Goal: Communication & Community: Answer question/provide support

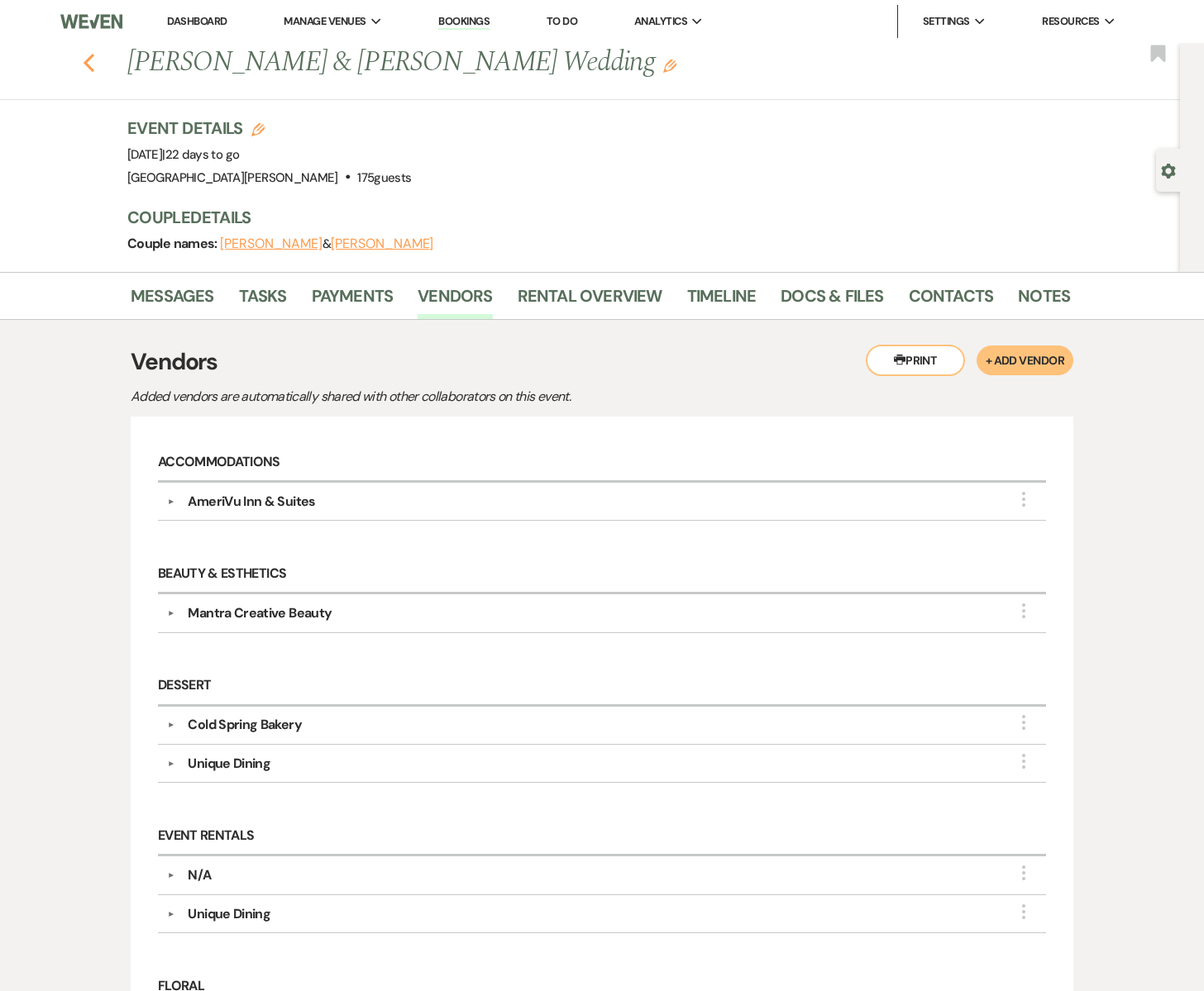
click at [90, 57] on use "button" at bounding box center [88, 62] width 11 height 18
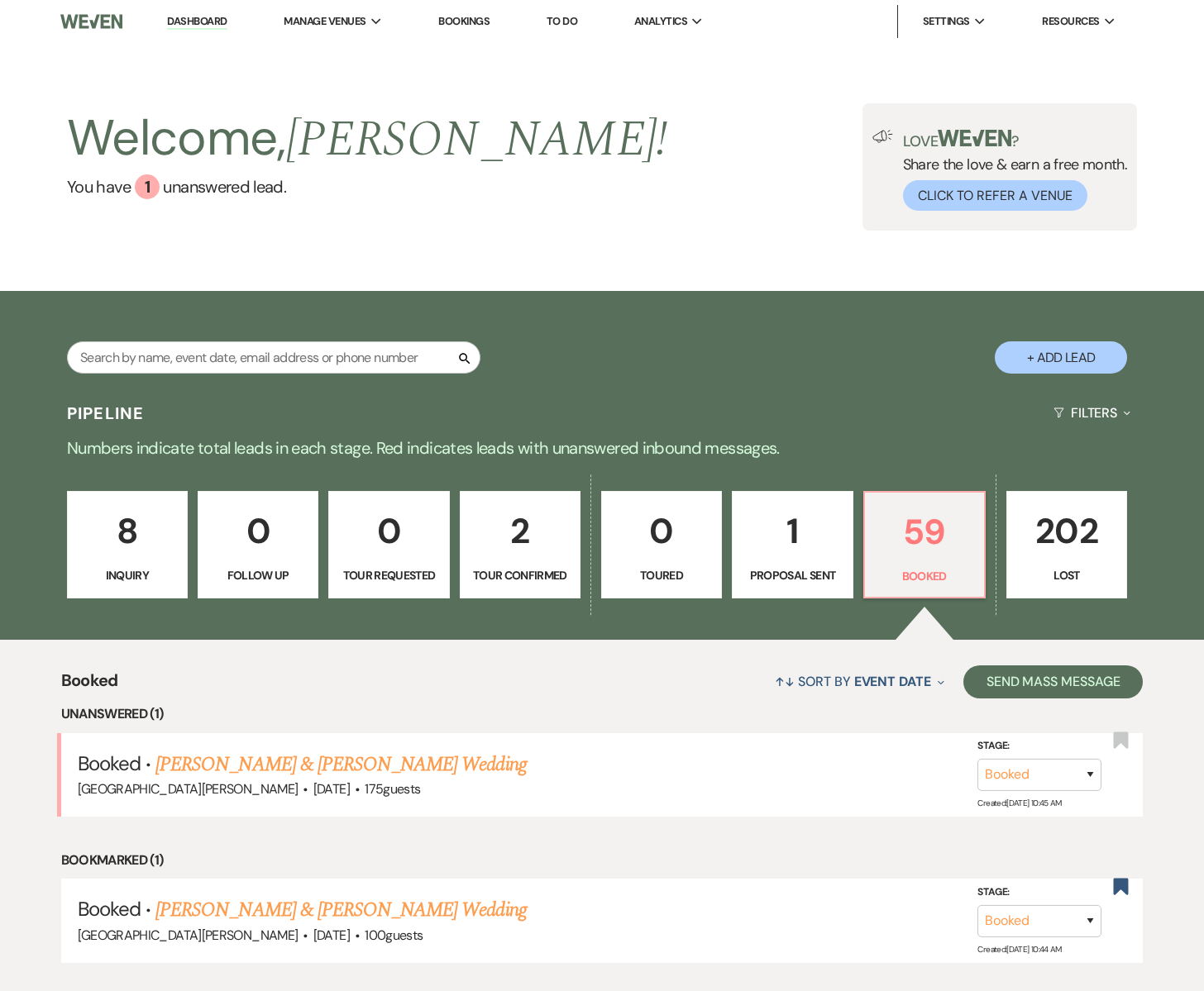
click at [203, 776] on link "[PERSON_NAME] & [PERSON_NAME] Wedding" at bounding box center [341, 764] width 370 height 30
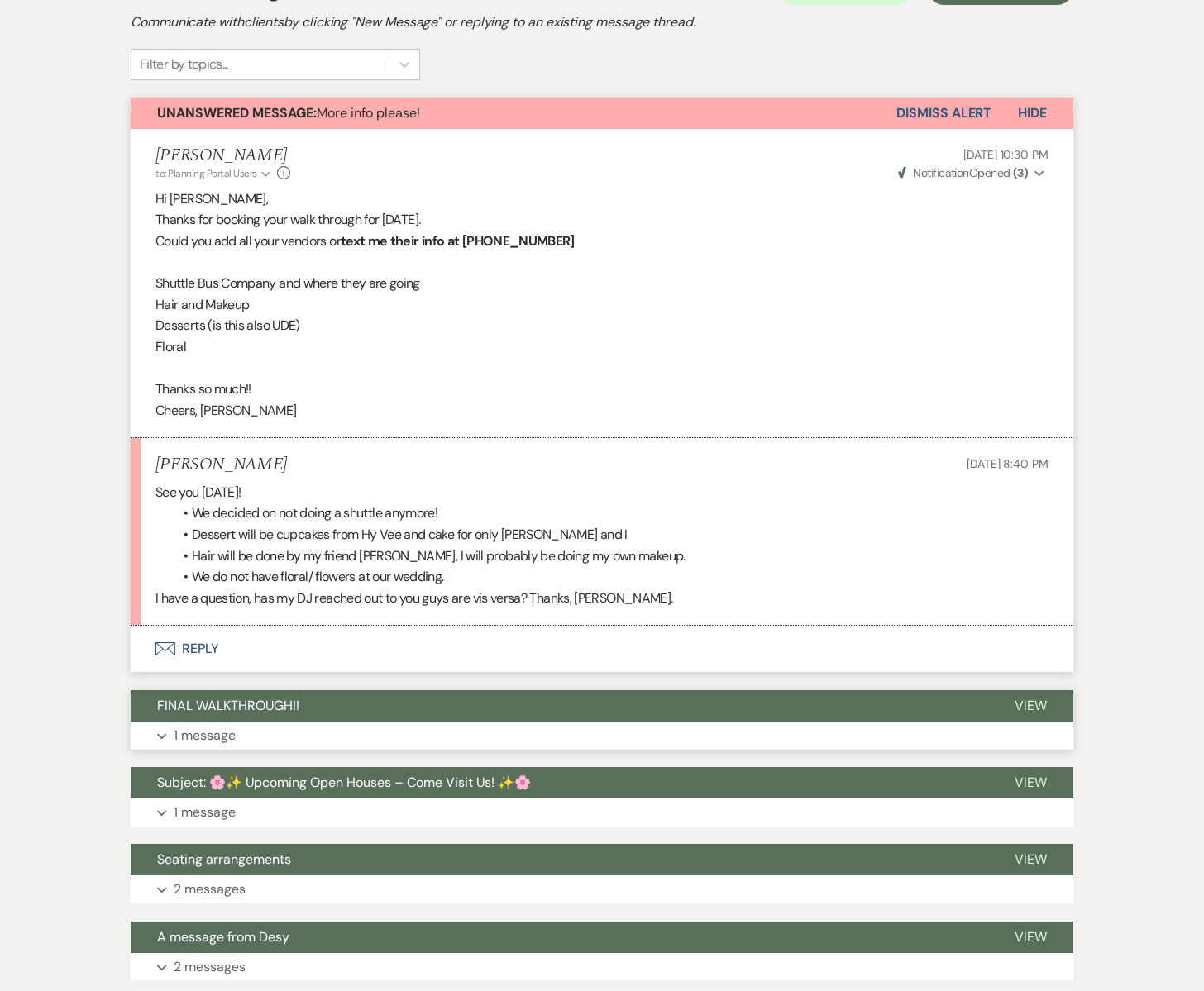
scroll to position [376, 0]
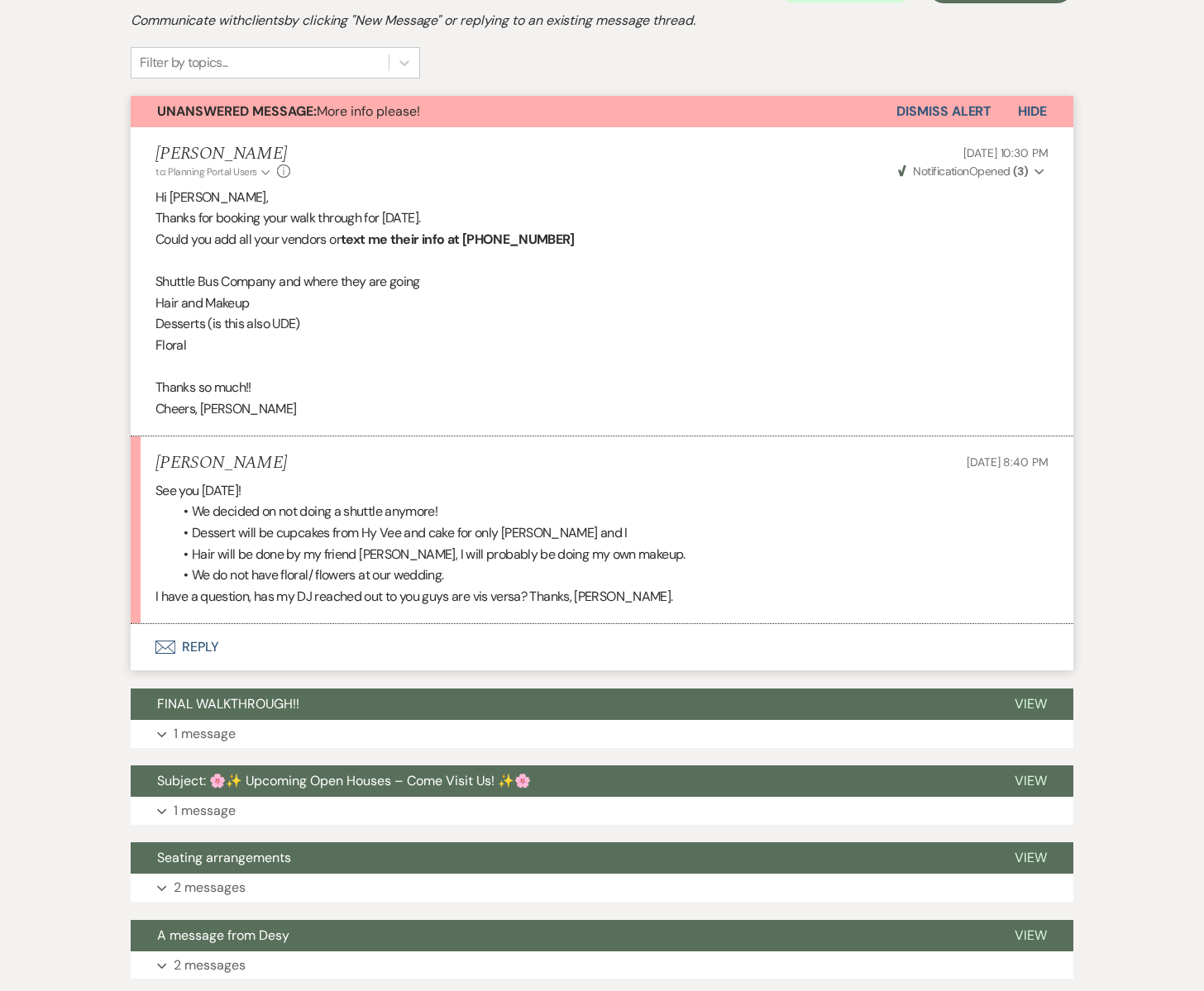
click at [173, 649] on icon "Envelope" at bounding box center [165, 647] width 20 height 13
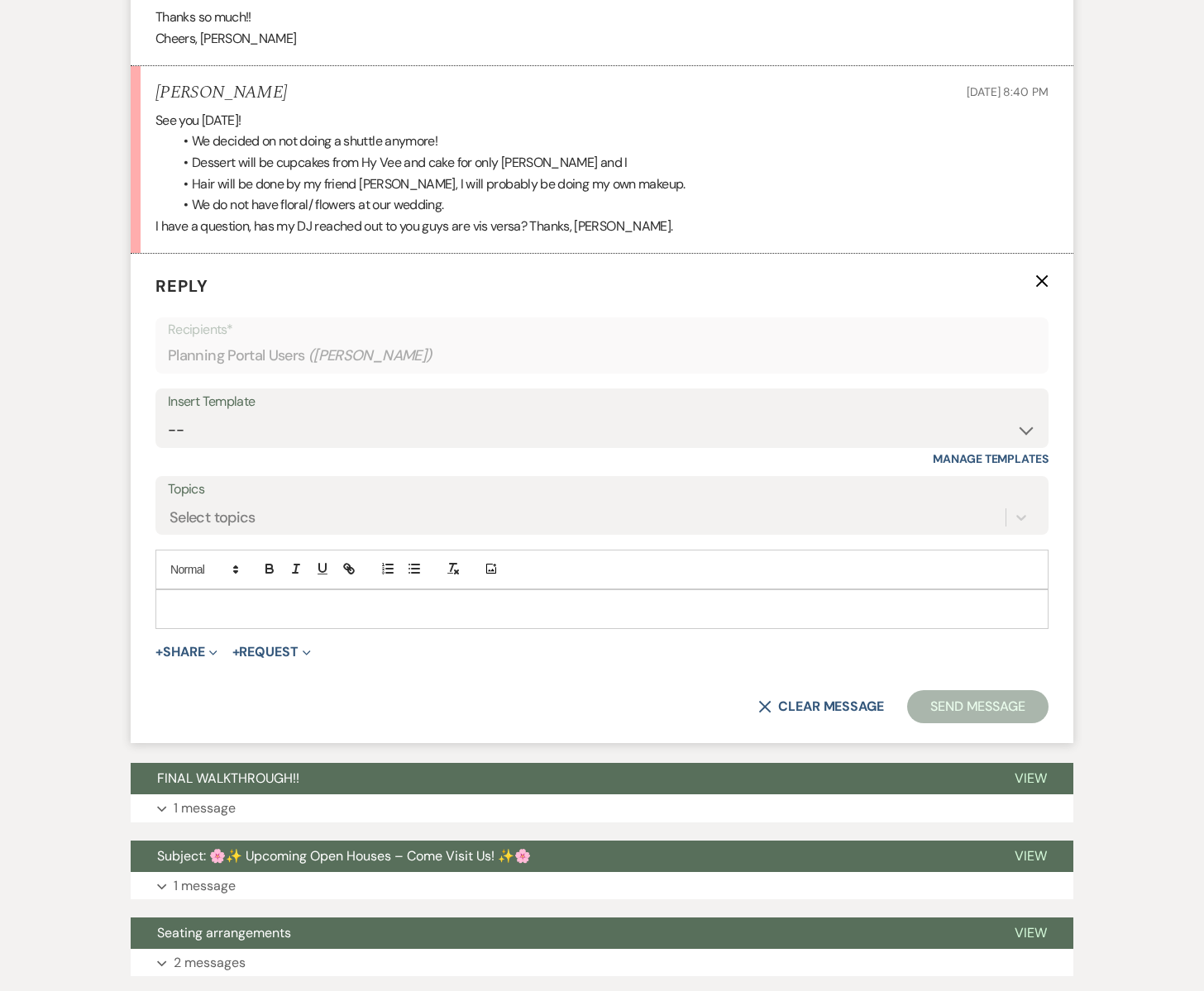
scroll to position [749, 0]
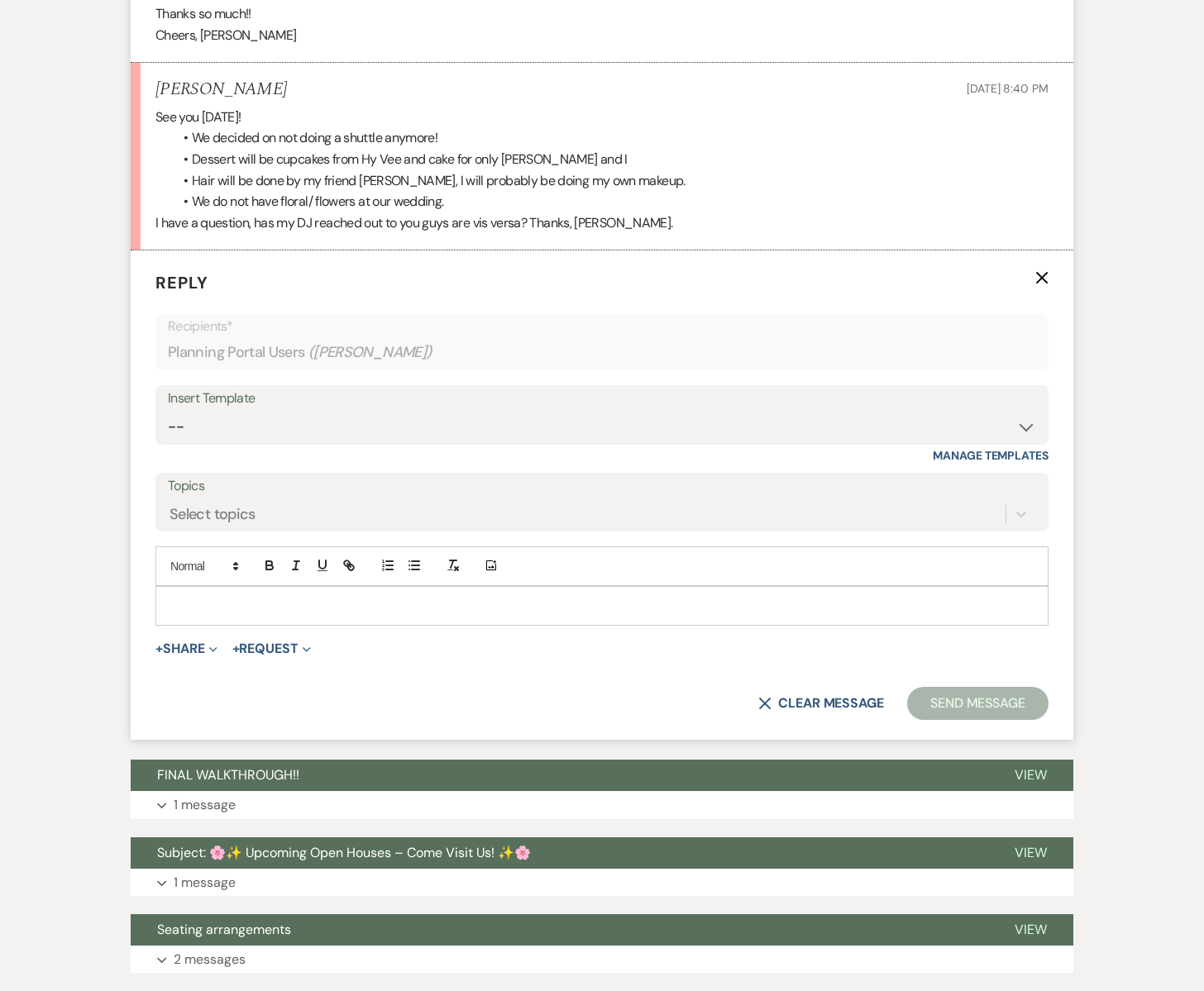
click at [211, 614] on p at bounding box center [602, 606] width 866 height 18
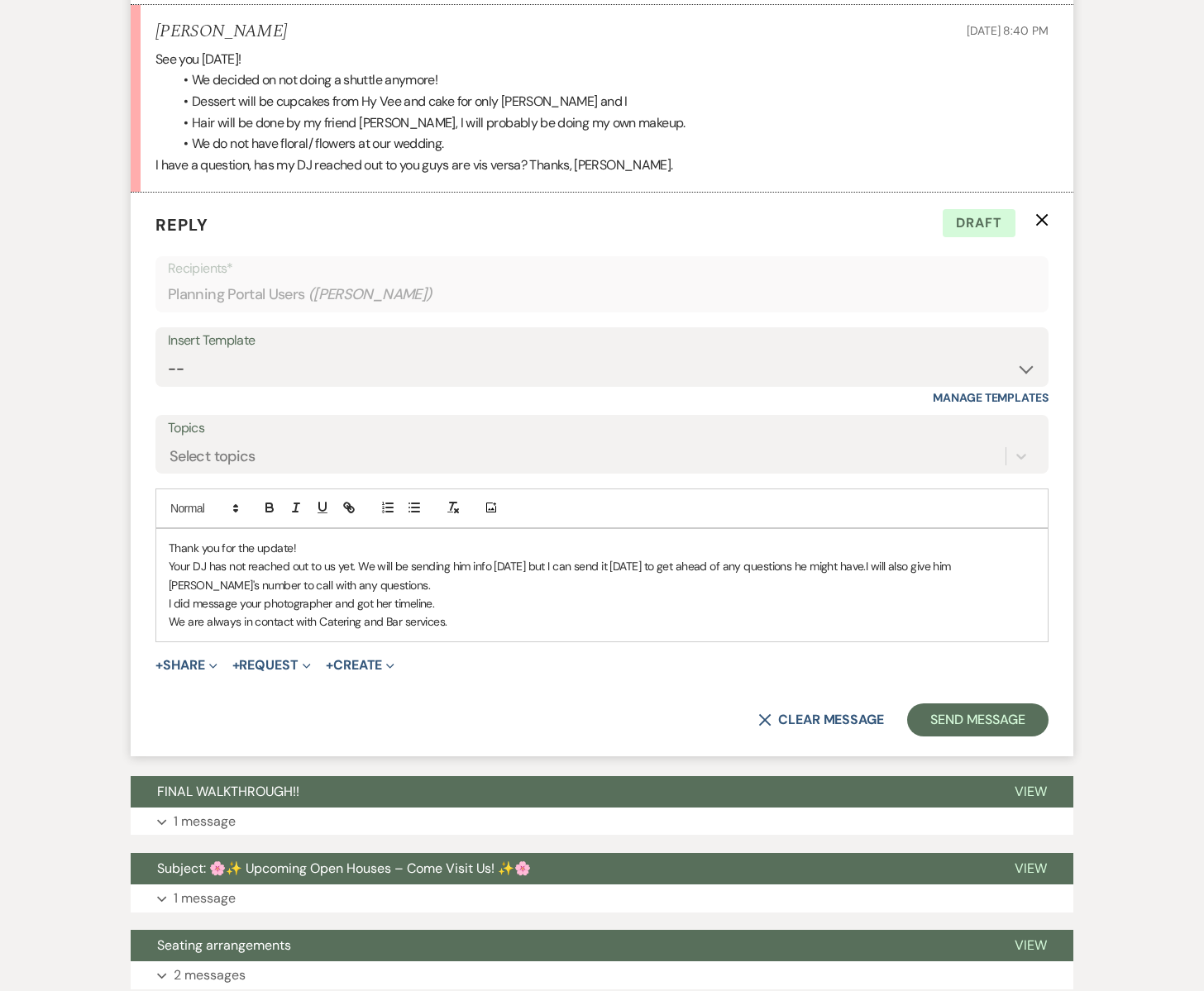
scroll to position [814, 0]
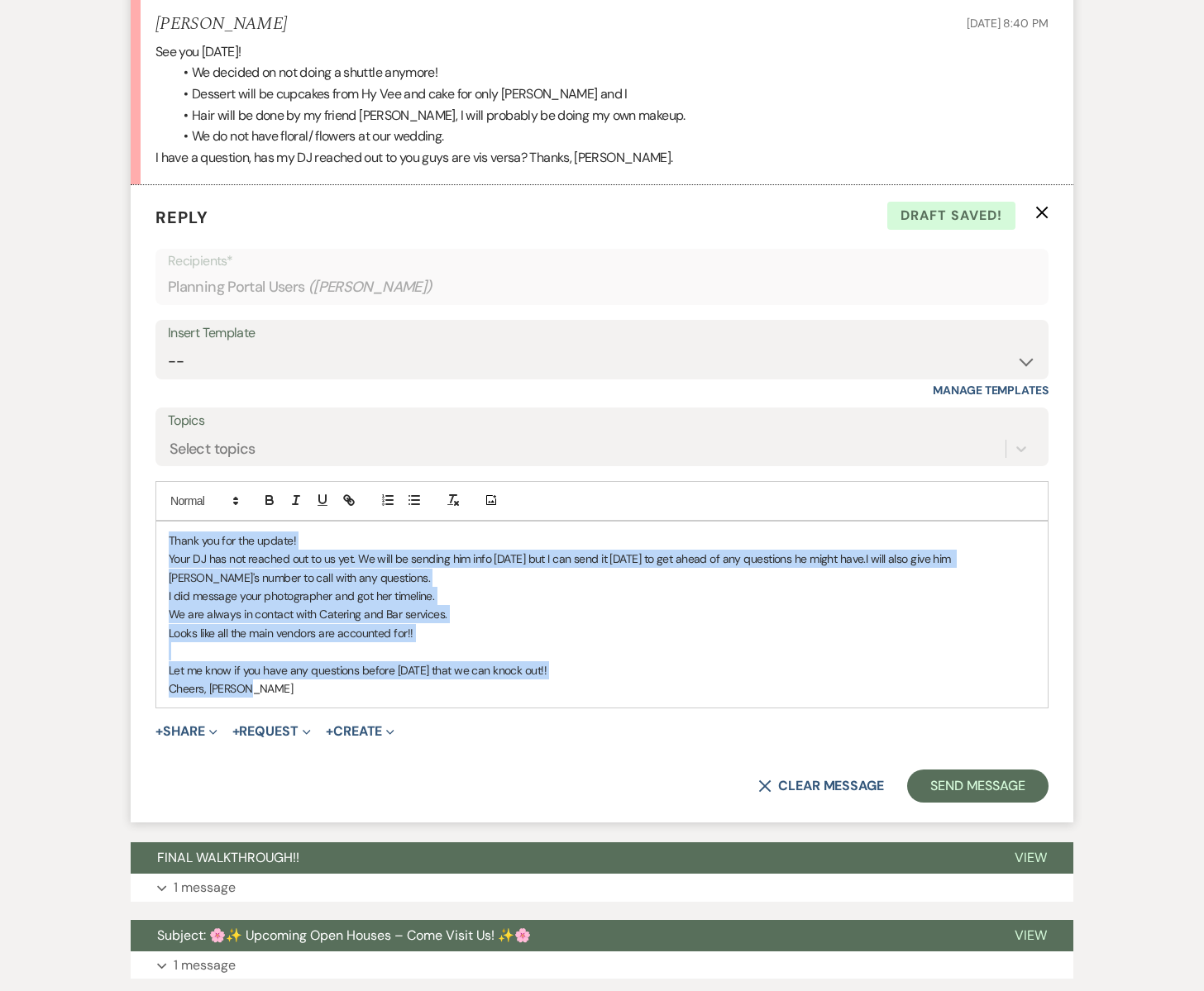
drag, startPoint x: 168, startPoint y: 533, endPoint x: 289, endPoint y: 678, distance: 188.9
click at [292, 682] on div "Thank you for the update! Your DJ has not reached out to us yet. We will be sen…" at bounding box center [602, 615] width 891 height 186
copy div "Thank you for the update! Your DJ has not reached out to us yet. We will be sen…"
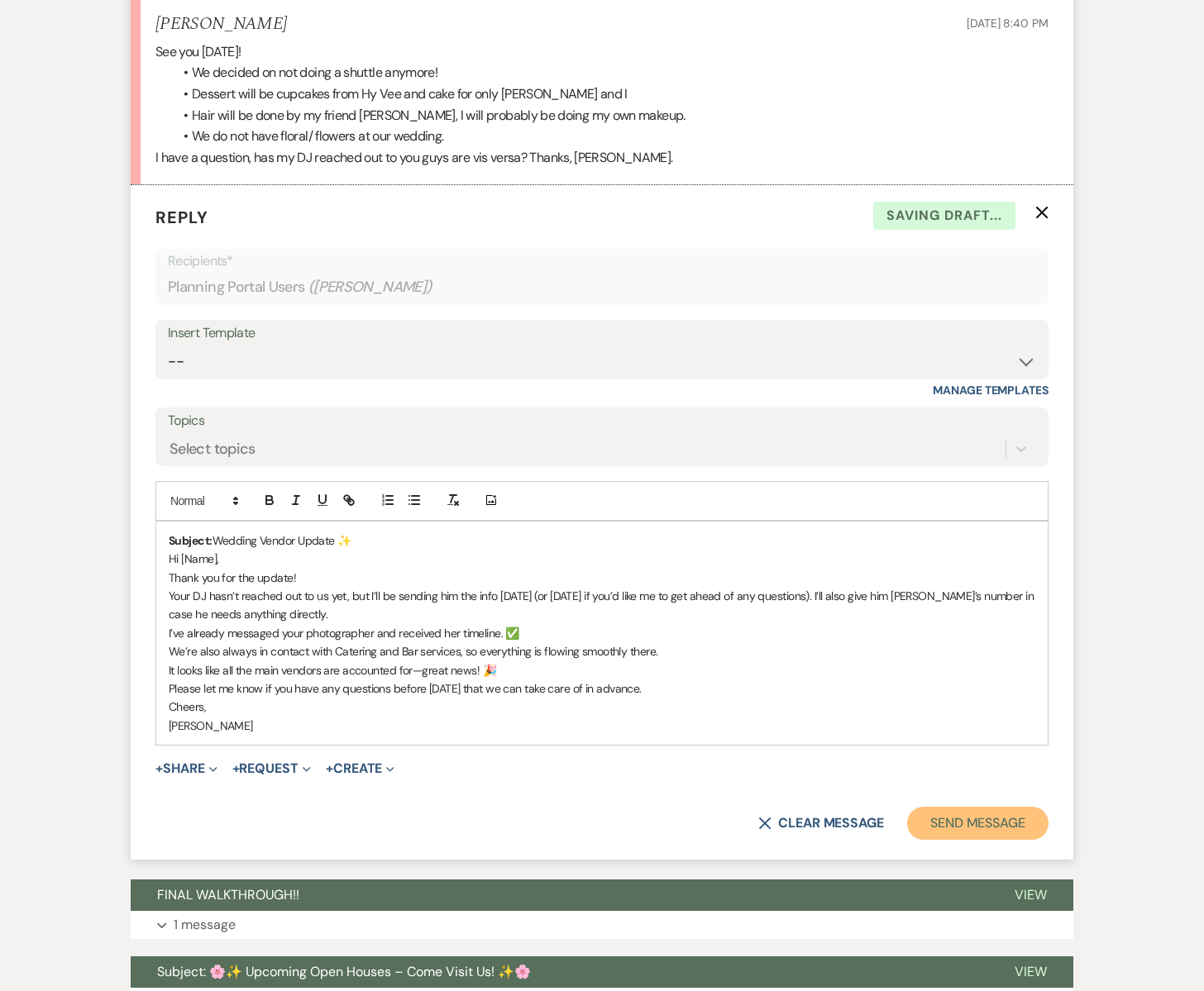
click at [949, 821] on button "Send Message" at bounding box center [977, 824] width 141 height 33
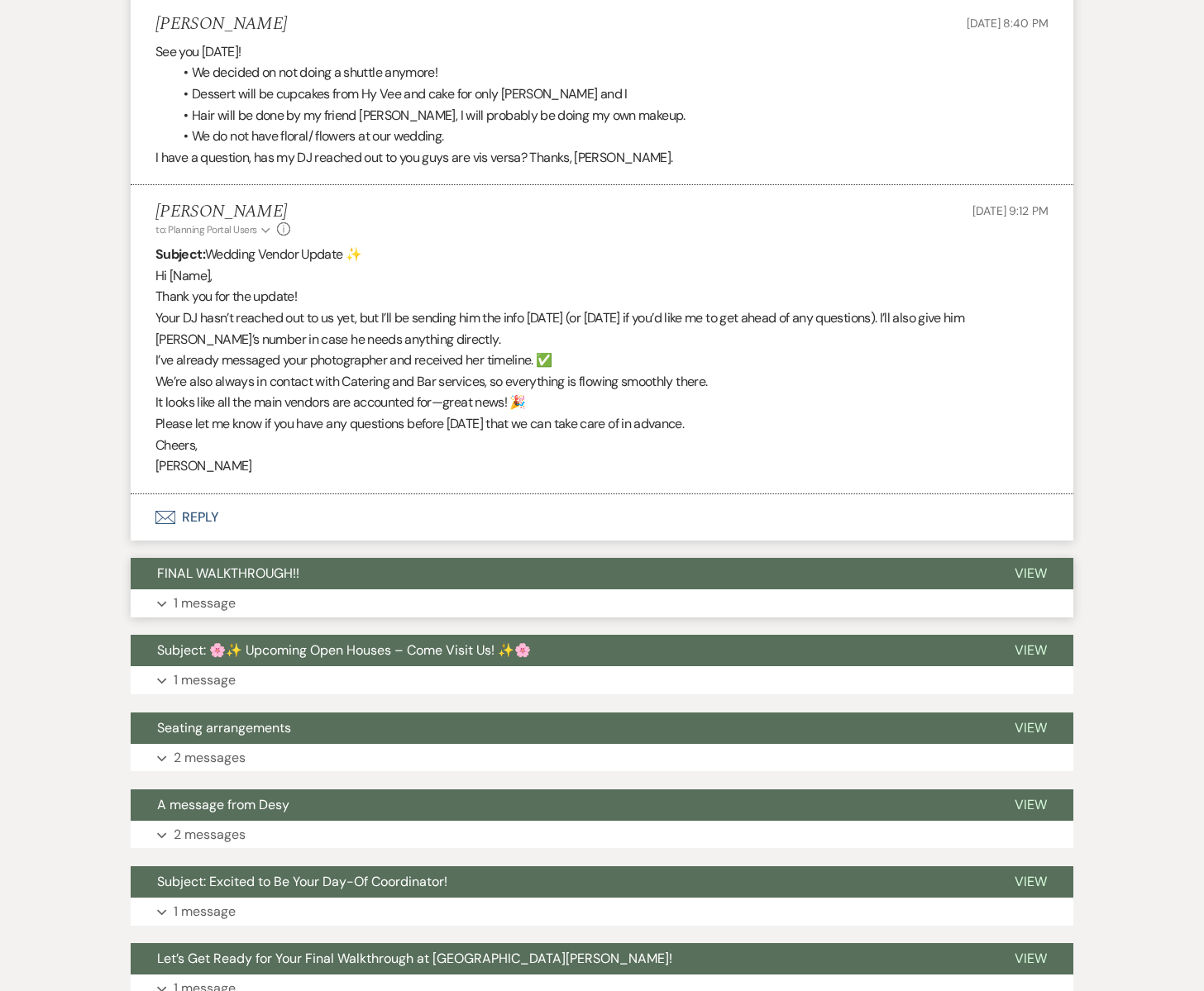
scroll to position [0, 0]
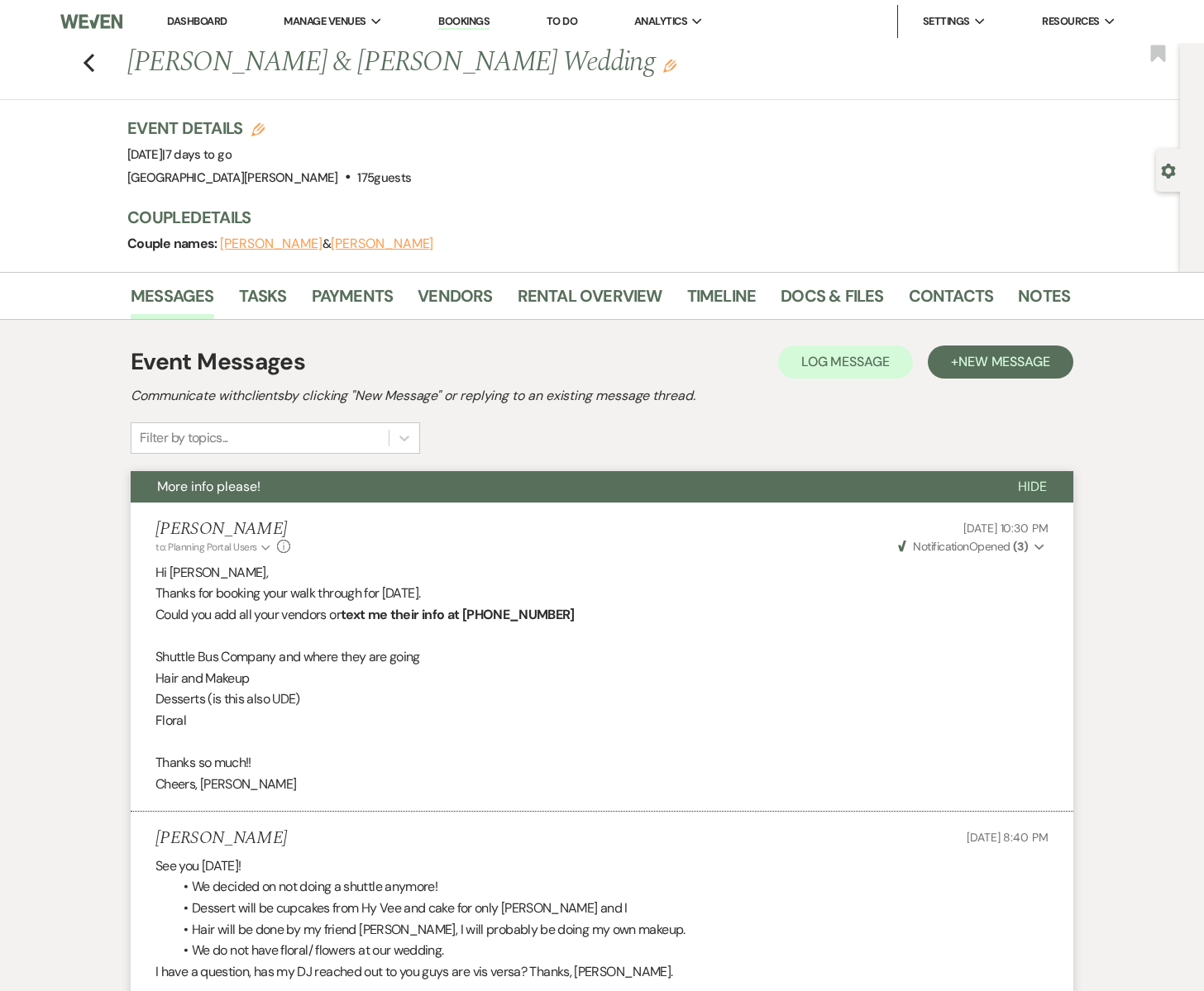
click at [1169, 169] on icon "Gear" at bounding box center [1168, 171] width 15 height 15
select select "6"
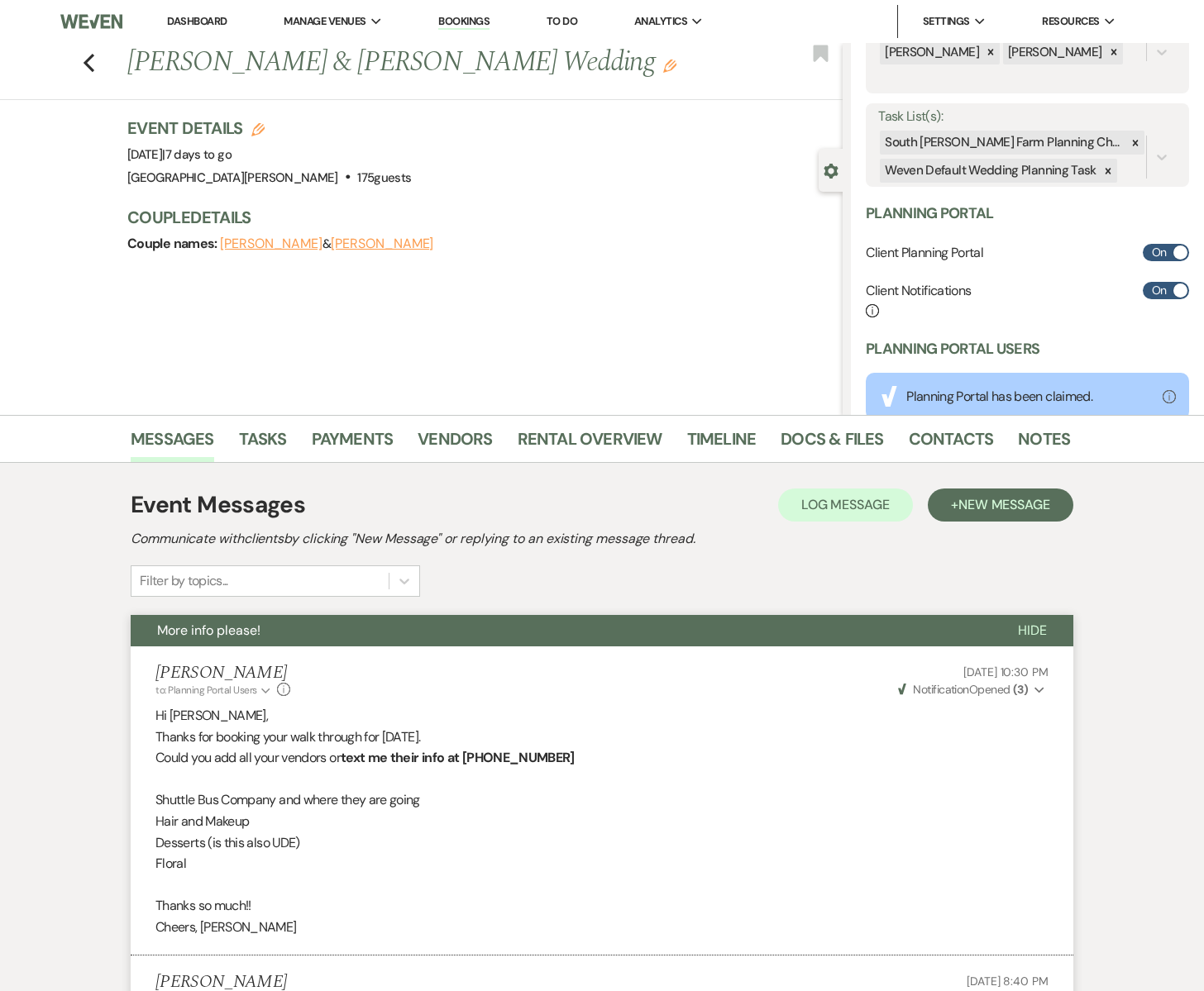
scroll to position [425, 0]
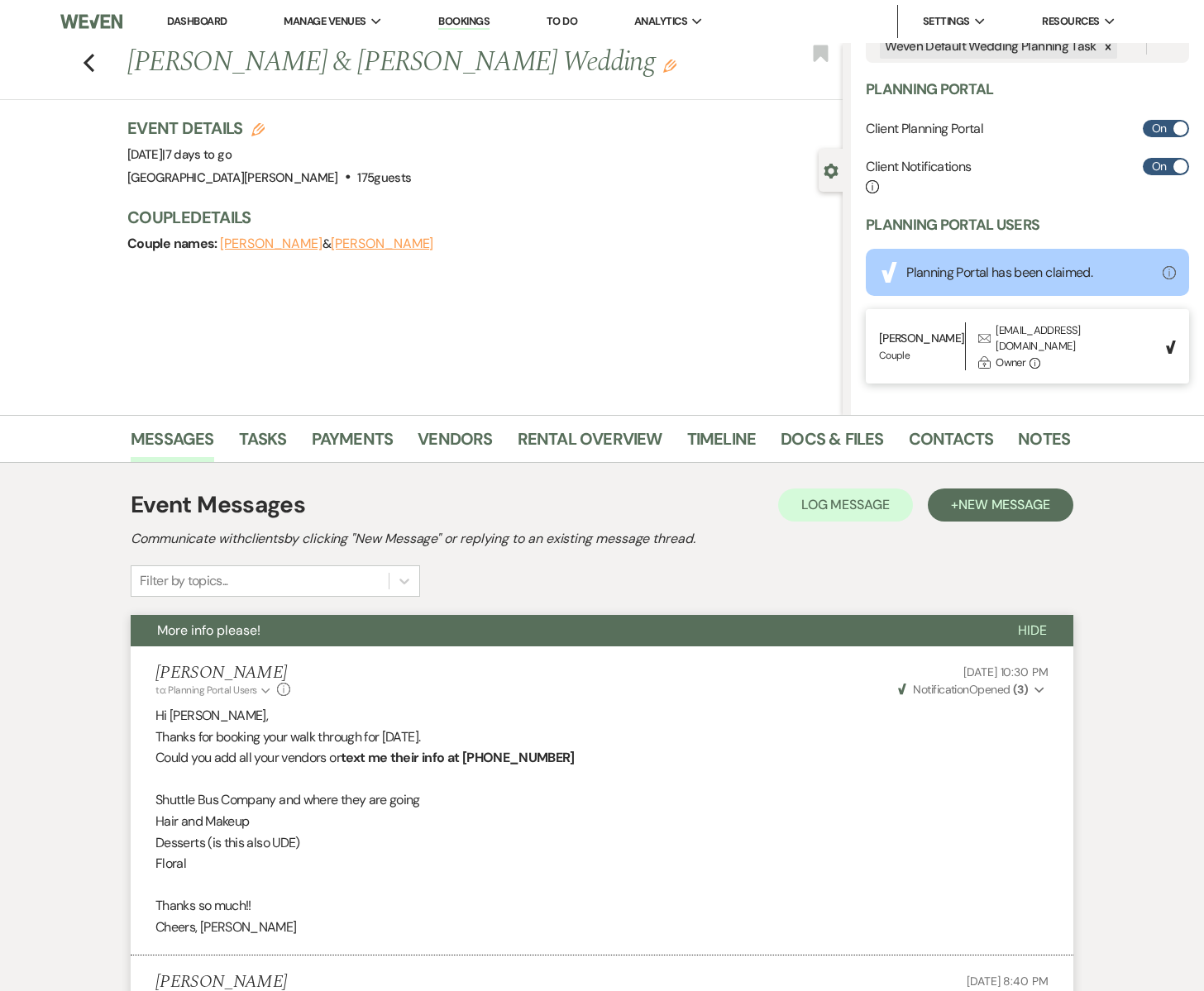
click at [522, 284] on div "Previous [PERSON_NAME] & [PERSON_NAME] Wedding Edit Bookmark Gear Settings Sett…" at bounding box center [421, 228] width 842 height 372
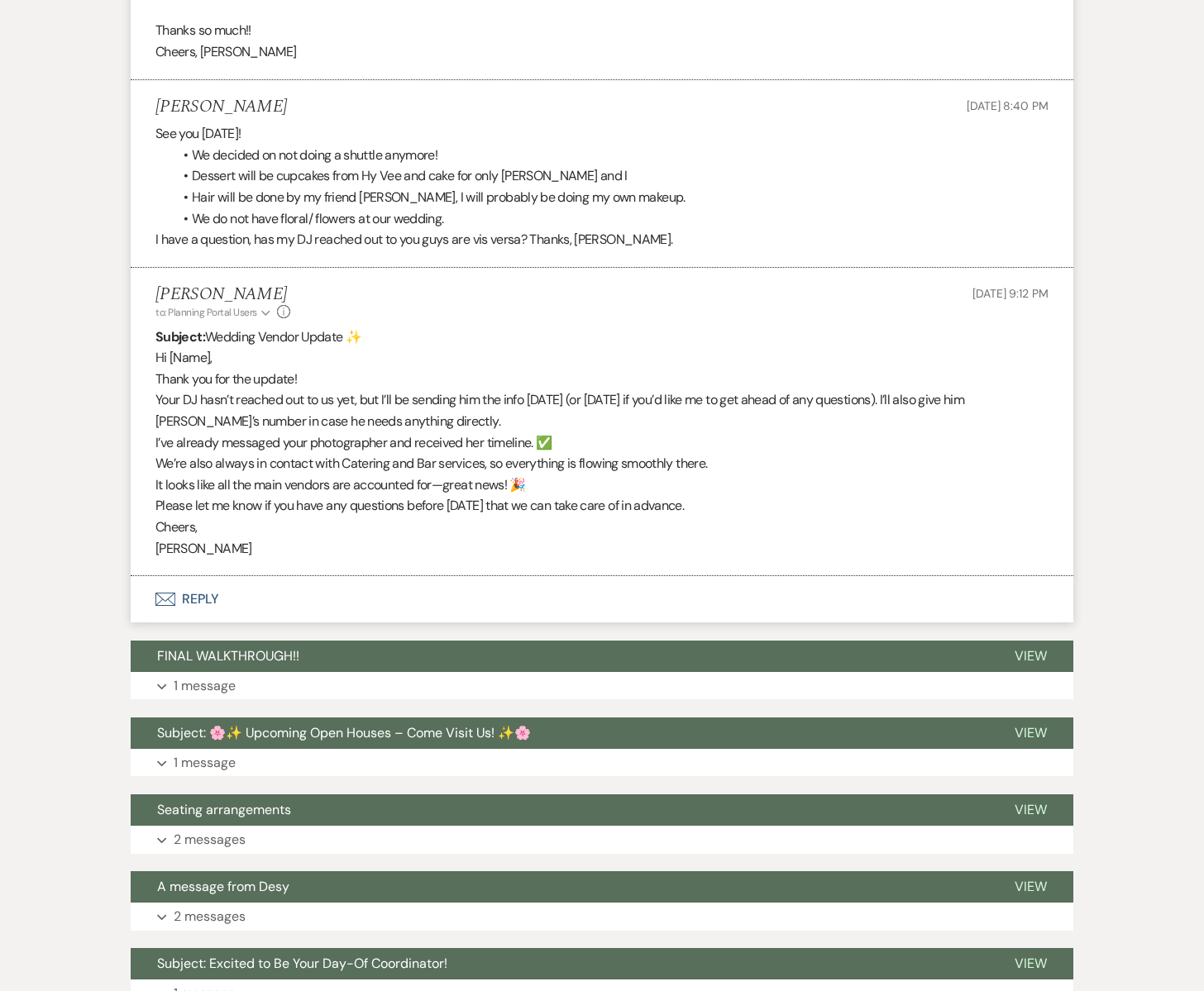
scroll to position [941, 0]
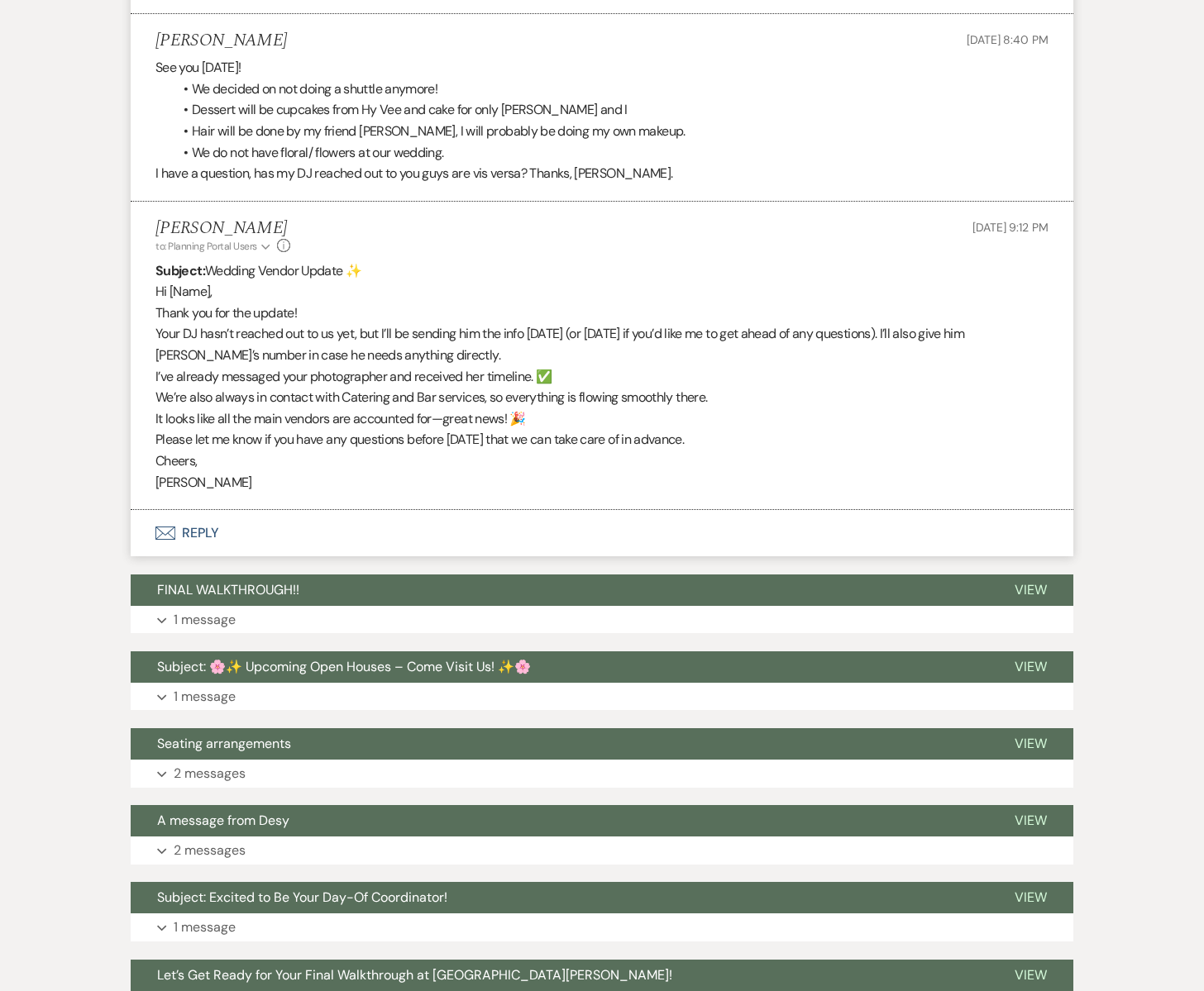
click at [167, 534] on use "button" at bounding box center [165, 532] width 20 height 13
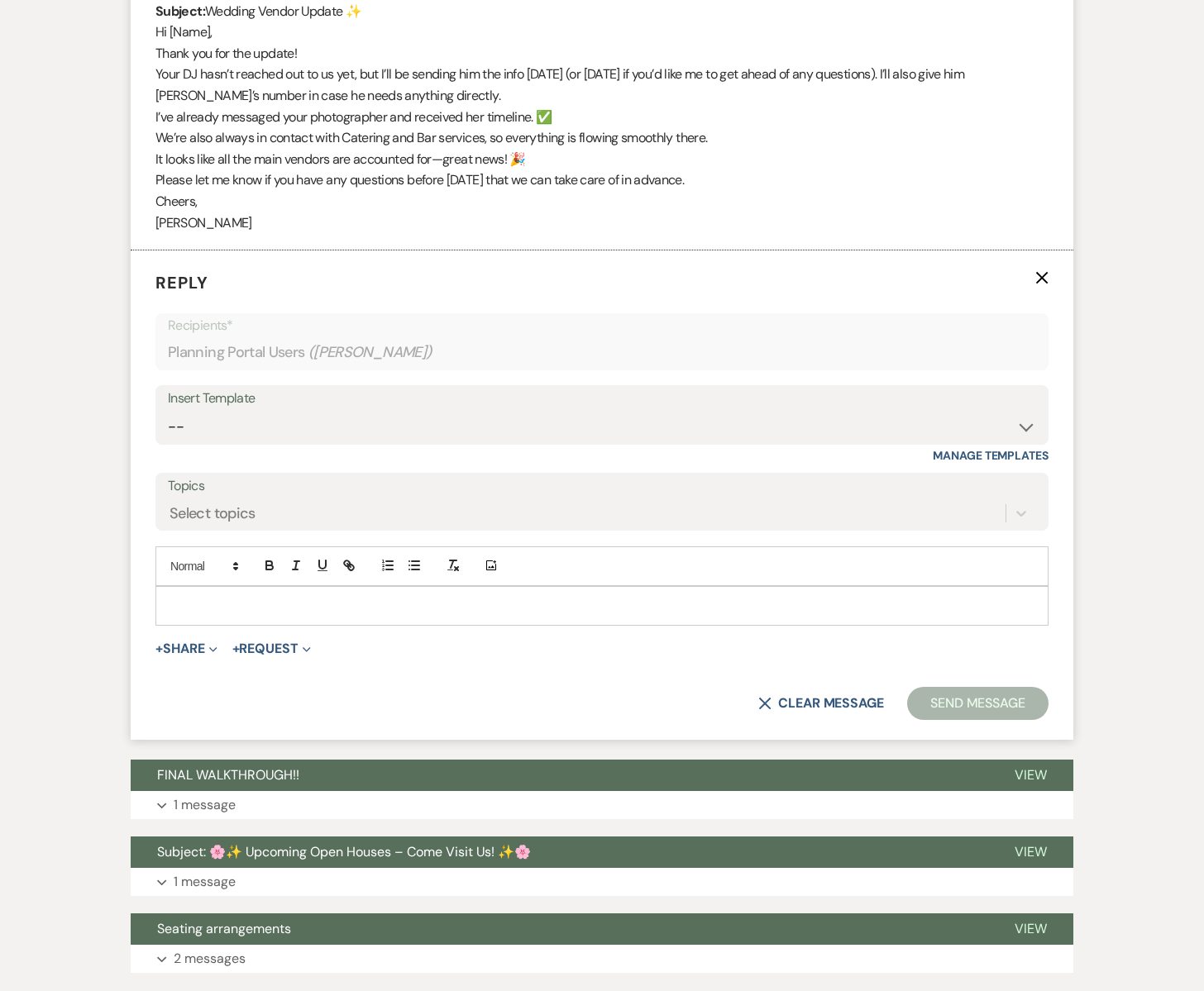
click at [199, 600] on p at bounding box center [602, 606] width 866 height 18
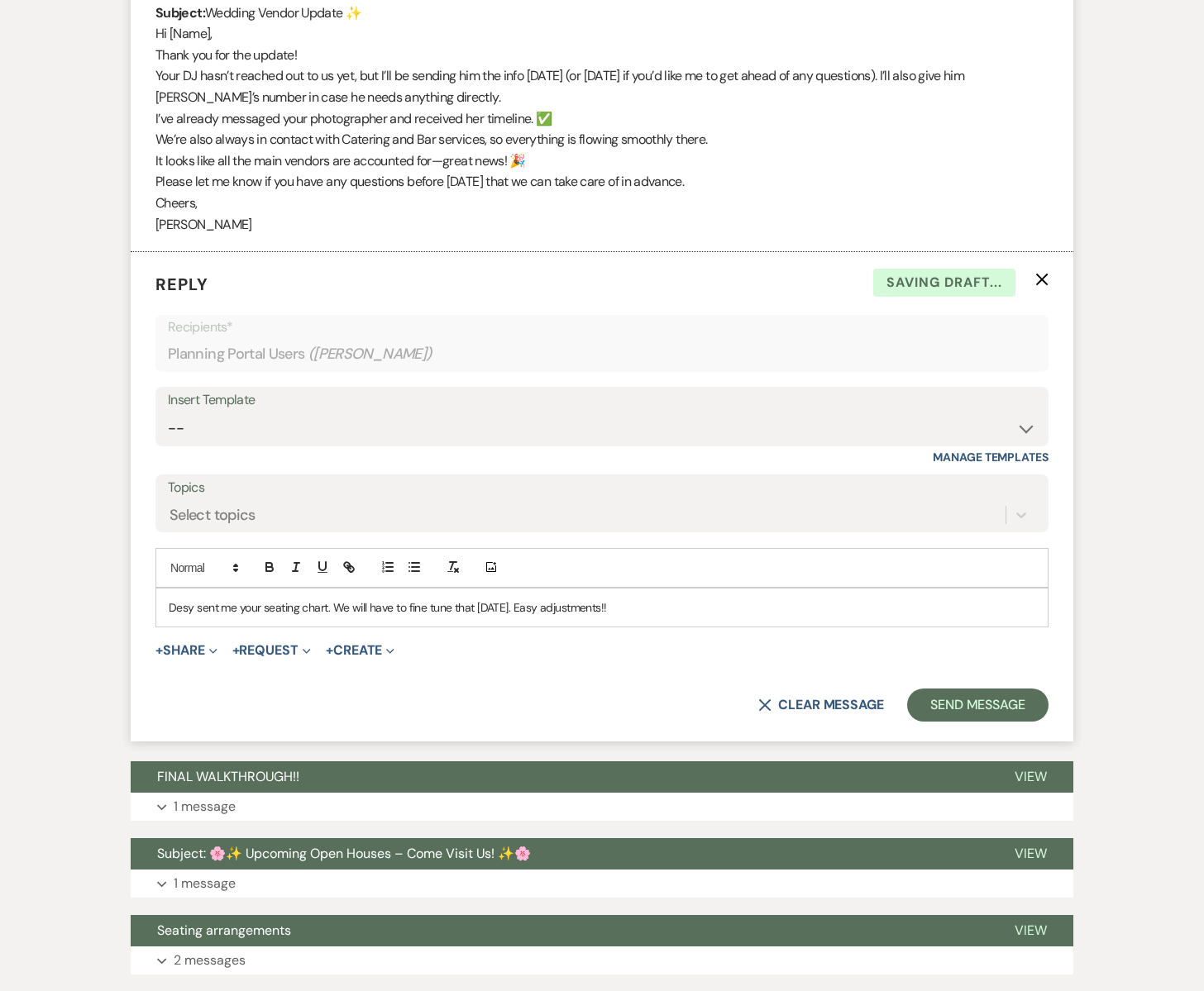
scroll to position [1196, 0]
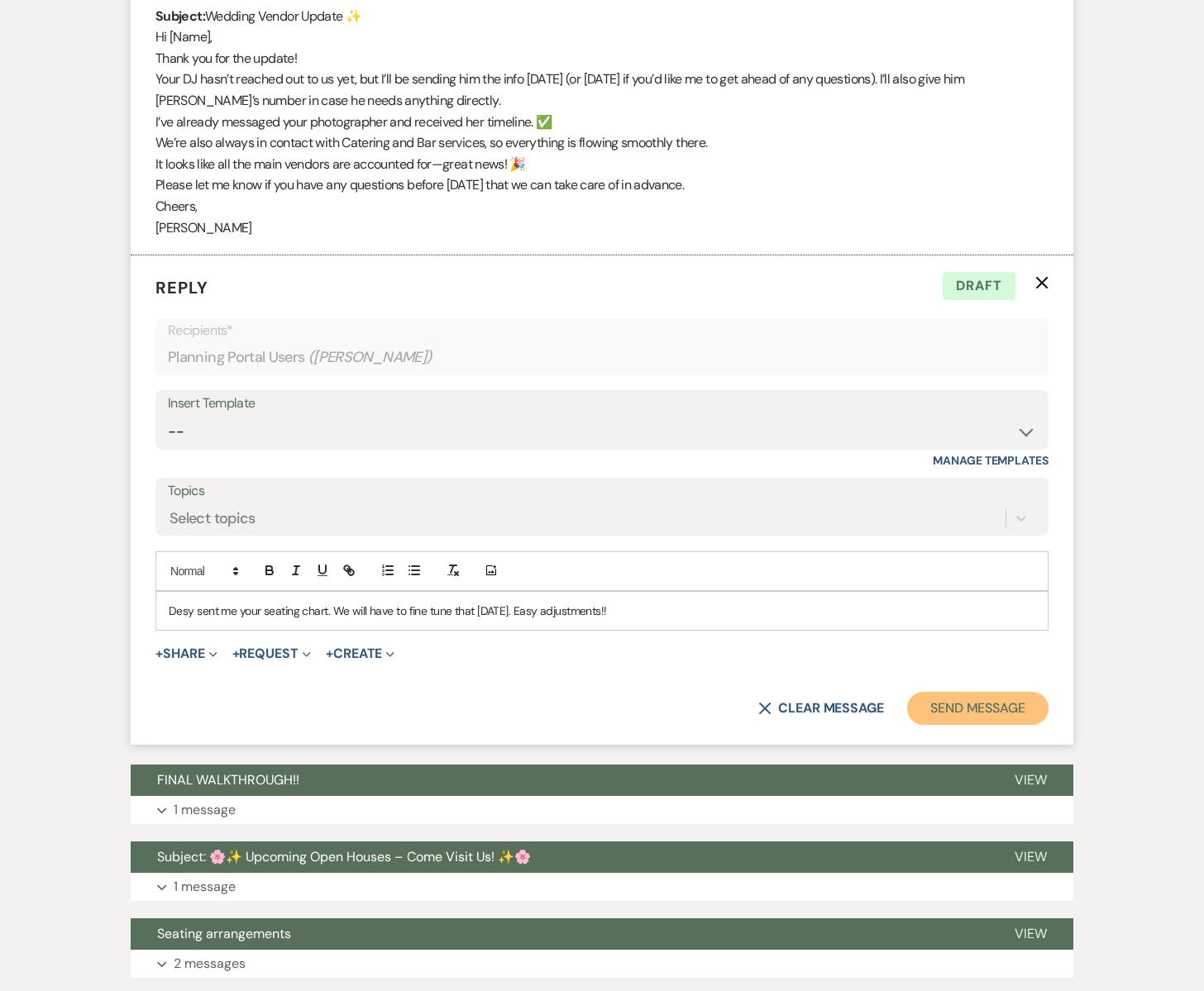
click at [936, 714] on button "Send Message" at bounding box center [977, 708] width 141 height 33
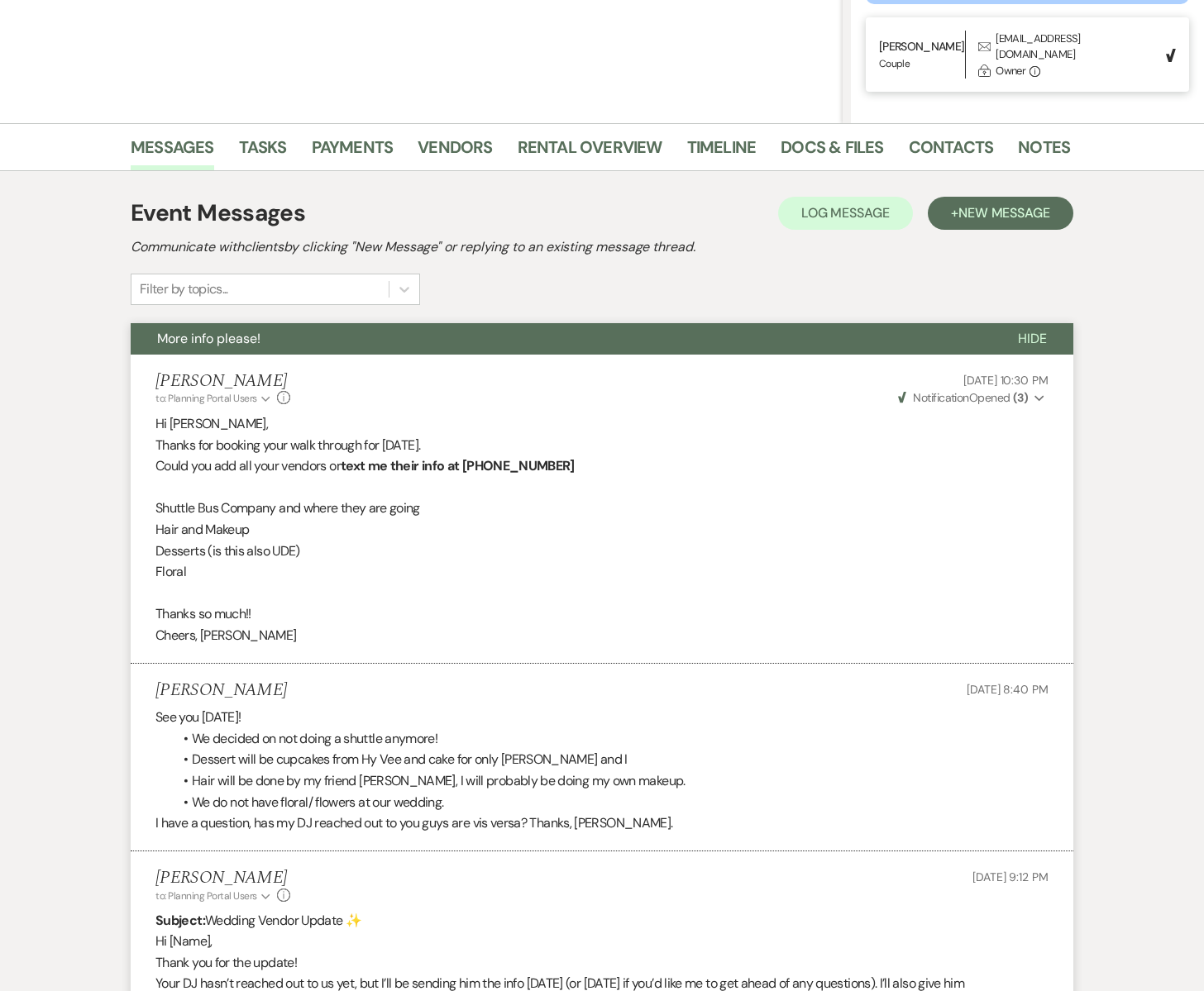
scroll to position [0, 0]
